Goal: Task Accomplishment & Management: Use online tool/utility

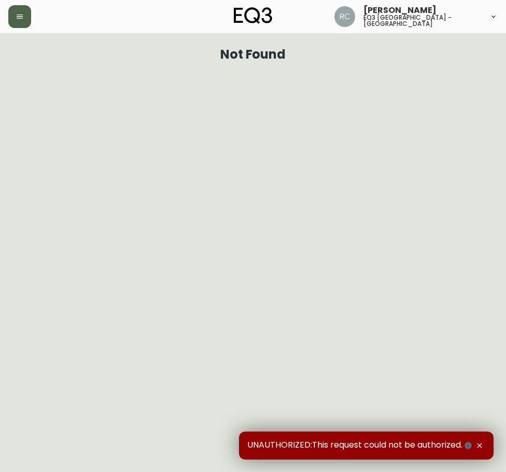
click at [17, 17] on icon "button" at bounding box center [20, 16] width 8 height 8
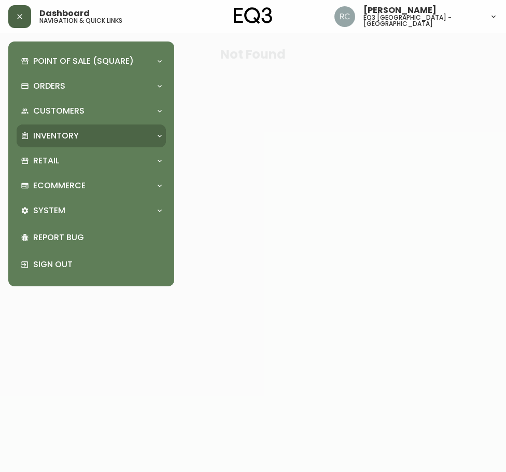
click at [58, 136] on p "Inventory" at bounding box center [56, 135] width 46 height 11
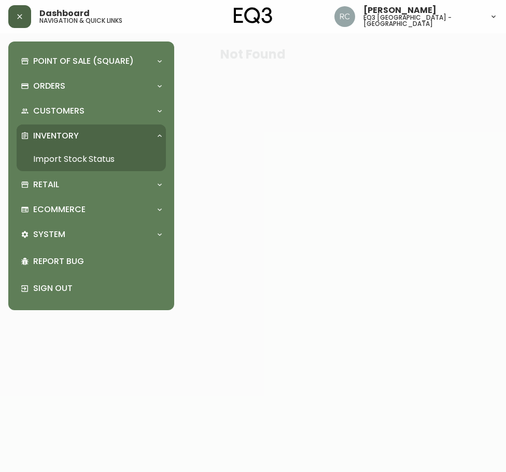
click at [60, 157] on link "Import Stock Status" at bounding box center [91, 159] width 149 height 24
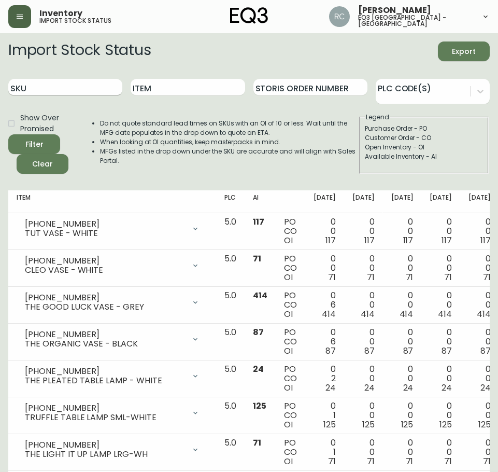
click at [59, 84] on input "SKU" at bounding box center [65, 87] width 114 height 17
paste input "3180-522-00"
type input "3180-522-00"
click at [8, 134] on button "Filter" at bounding box center [34, 144] width 52 height 20
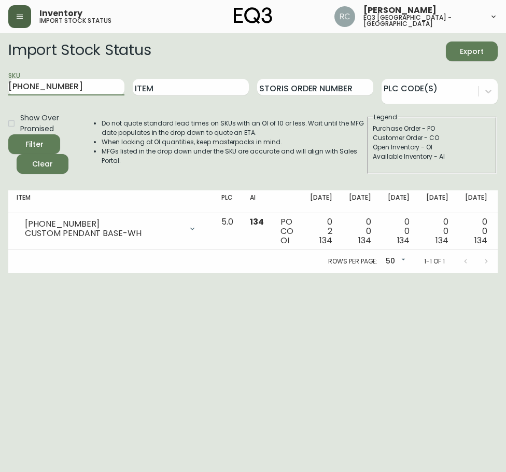
drag, startPoint x: 70, startPoint y: 89, endPoint x: -1, endPoint y: 84, distance: 71.2
click at [0, 84] on html "Inventory import stock status Raffaella Caputo eq3 montréal - st laurent Import…" at bounding box center [253, 136] width 506 height 273
paste input "3180-519-0"
type input "3180-519-0"
click at [8, 134] on button "Filter" at bounding box center [34, 144] width 52 height 20
